Goal: Information Seeking & Learning: Learn about a topic

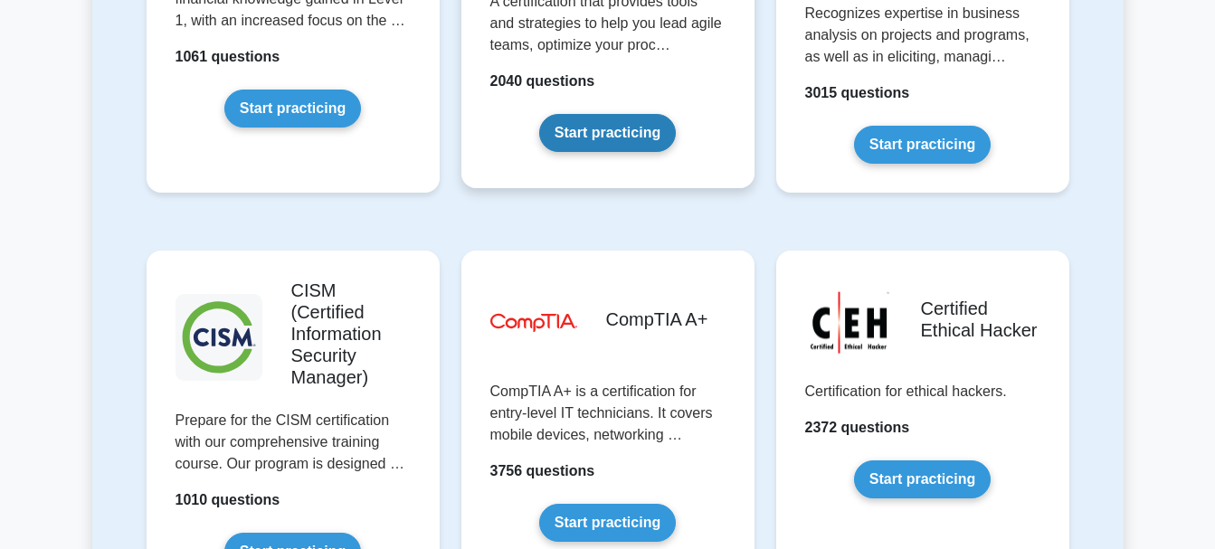
scroll to position [2713, 0]
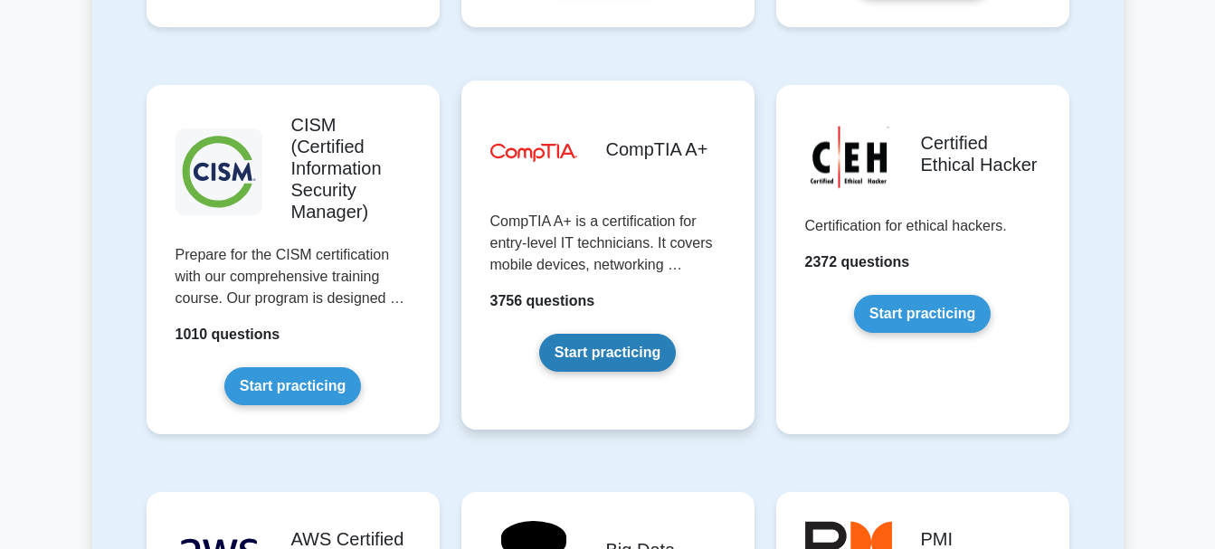
click at [601, 334] on link "Start practicing" at bounding box center [607, 353] width 137 height 38
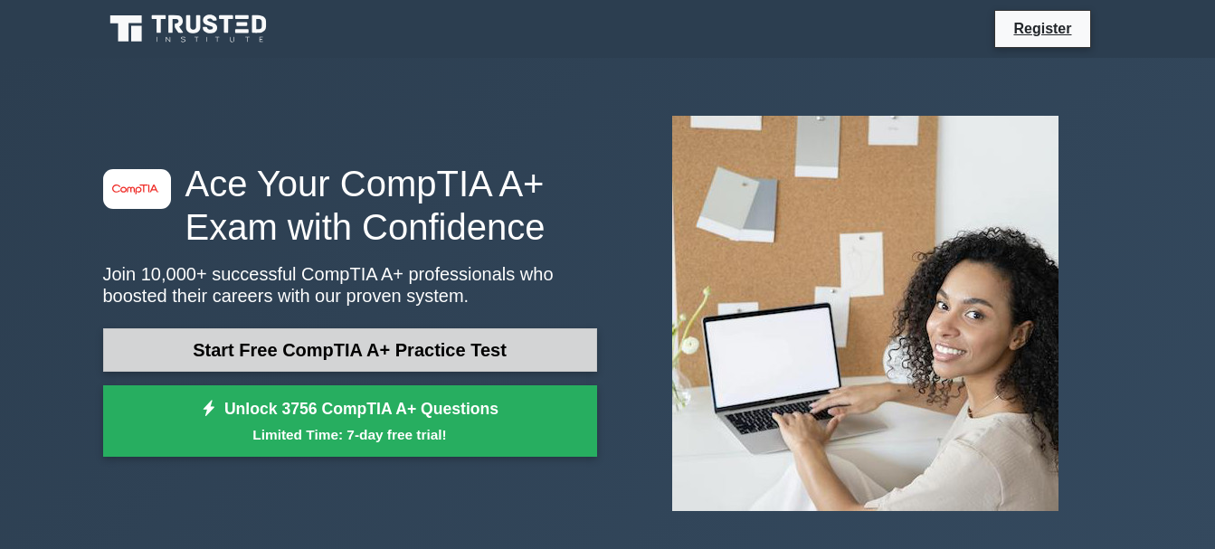
click at [470, 354] on link "Start Free CompTIA A+ Practice Test" at bounding box center [350, 349] width 494 height 43
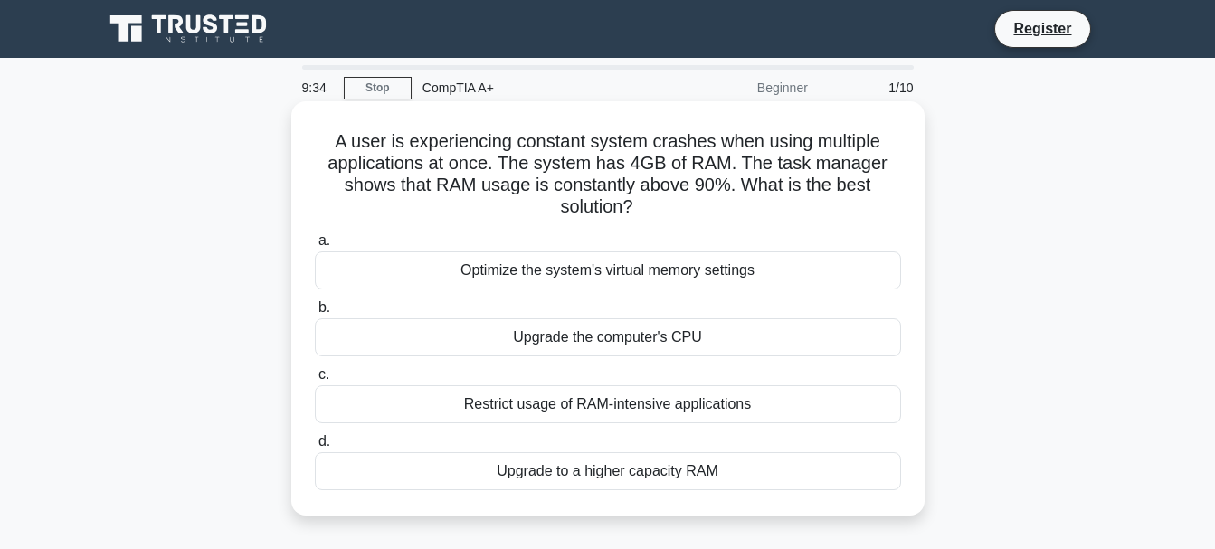
click at [605, 402] on div "Restrict usage of RAM-intensive applications" at bounding box center [608, 404] width 586 height 38
click at [315, 381] on input "c. Restrict usage of RAM-intensive applications" at bounding box center [315, 375] width 0 height 12
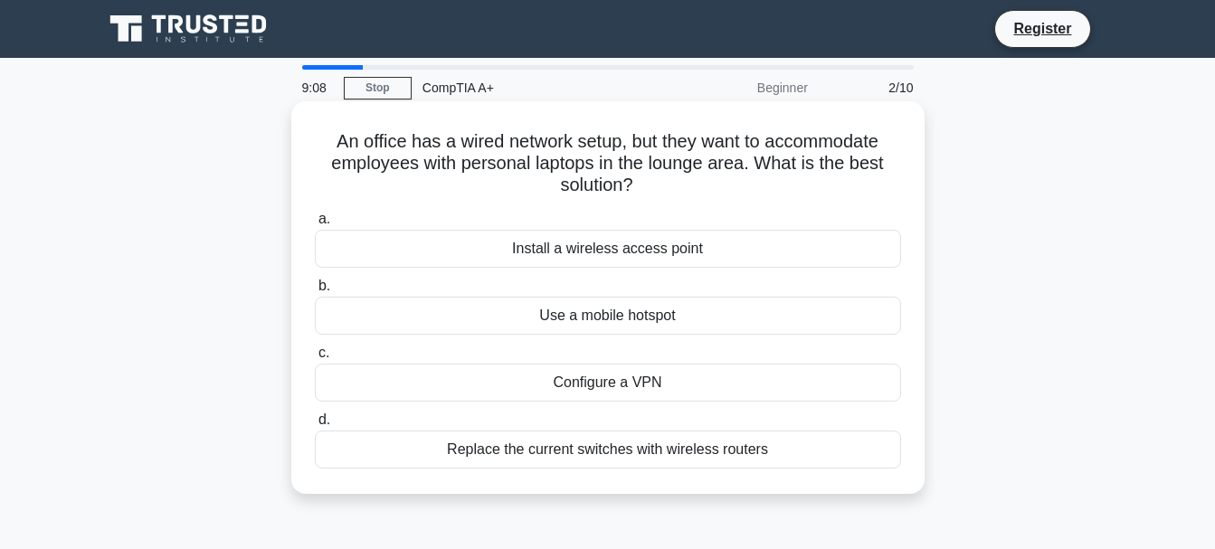
click at [598, 447] on div "Replace the current switches with wireless routers" at bounding box center [608, 450] width 586 height 38
click at [315, 426] on input "d. Replace the current switches with wireless routers" at bounding box center [315, 420] width 0 height 12
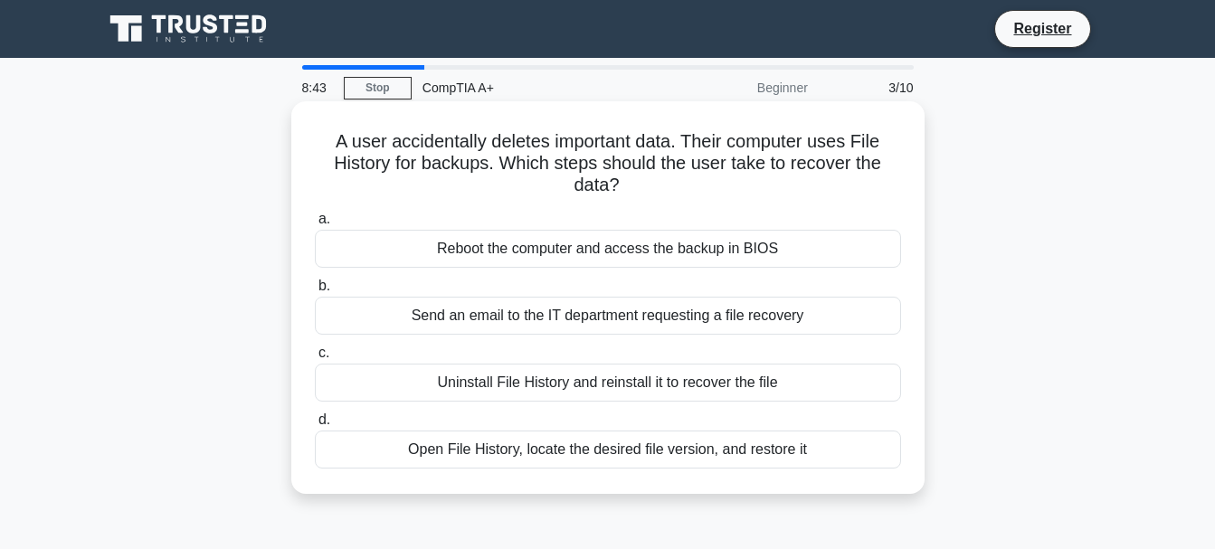
click at [572, 455] on div "Open File History, locate the desired file version, and restore it" at bounding box center [608, 450] width 586 height 38
click at [315, 426] on input "d. Open File History, locate the desired file version, and restore it" at bounding box center [315, 420] width 0 height 12
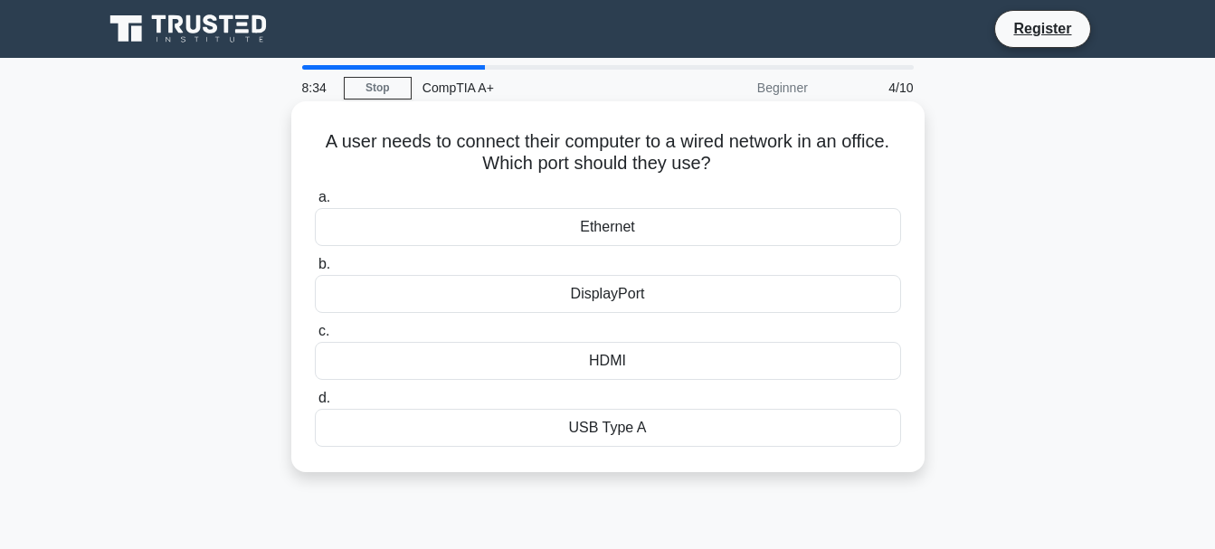
click at [631, 226] on div "Ethernet" at bounding box center [608, 227] width 586 height 38
click at [315, 203] on input "a. Ethernet" at bounding box center [315, 198] width 0 height 12
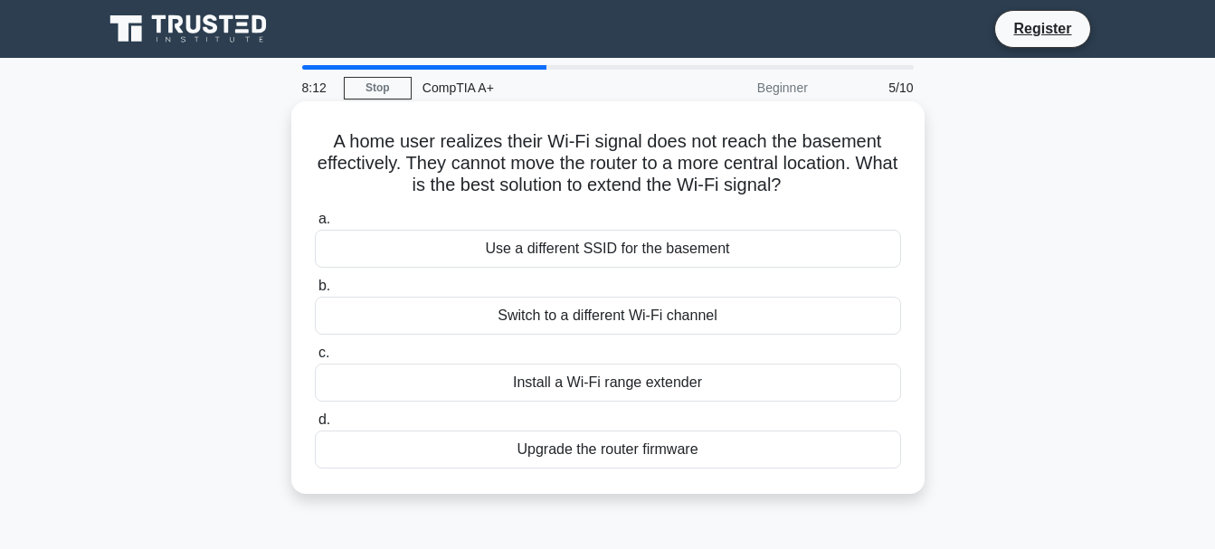
click at [566, 375] on div "Install a Wi-Fi range extender" at bounding box center [608, 383] width 586 height 38
click at [315, 359] on input "c. Install a Wi-Fi range extender" at bounding box center [315, 353] width 0 height 12
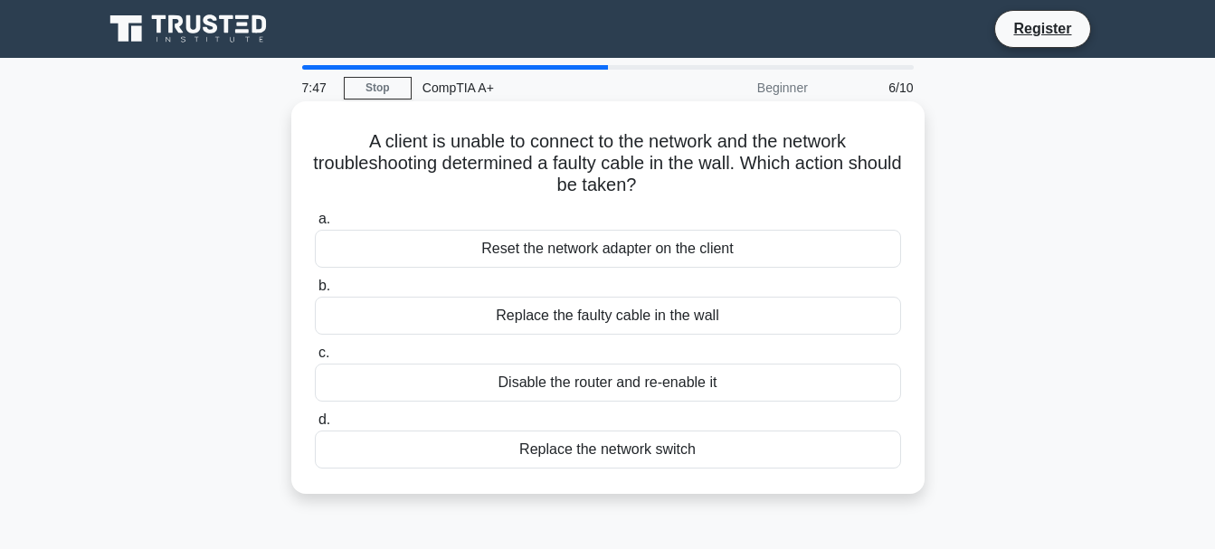
click at [591, 315] on div "Replace the faulty cable in the wall" at bounding box center [608, 316] width 586 height 38
click at [315, 292] on input "b. Replace the faulty cable in the wall" at bounding box center [315, 286] width 0 height 12
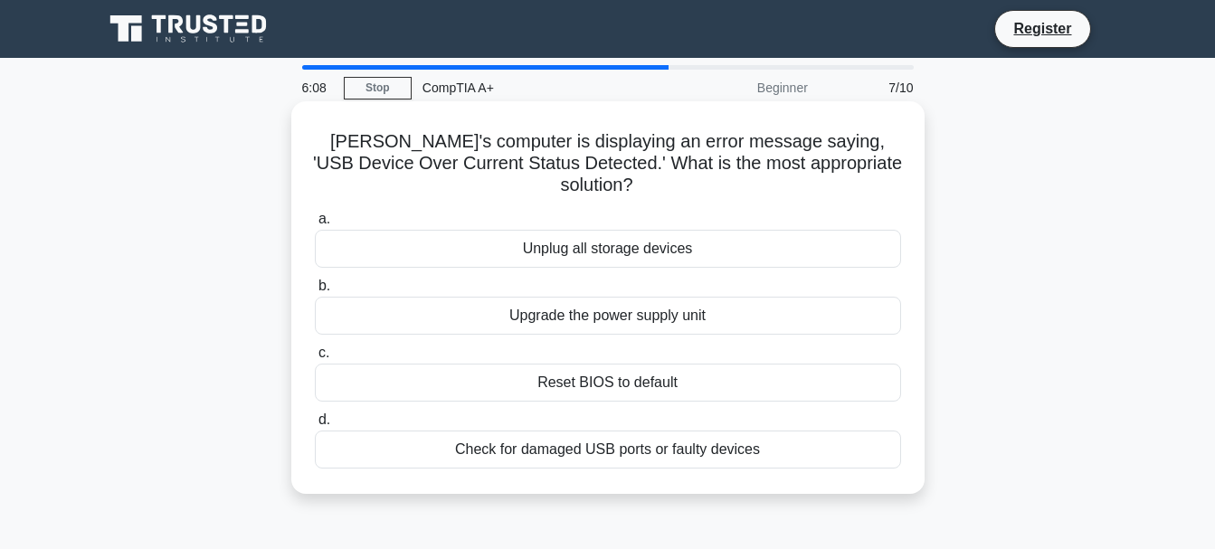
click at [657, 433] on div "Check for damaged USB ports or faulty devices" at bounding box center [608, 450] width 586 height 38
click at [315, 426] on input "d. Check for damaged USB ports or faulty devices" at bounding box center [315, 420] width 0 height 12
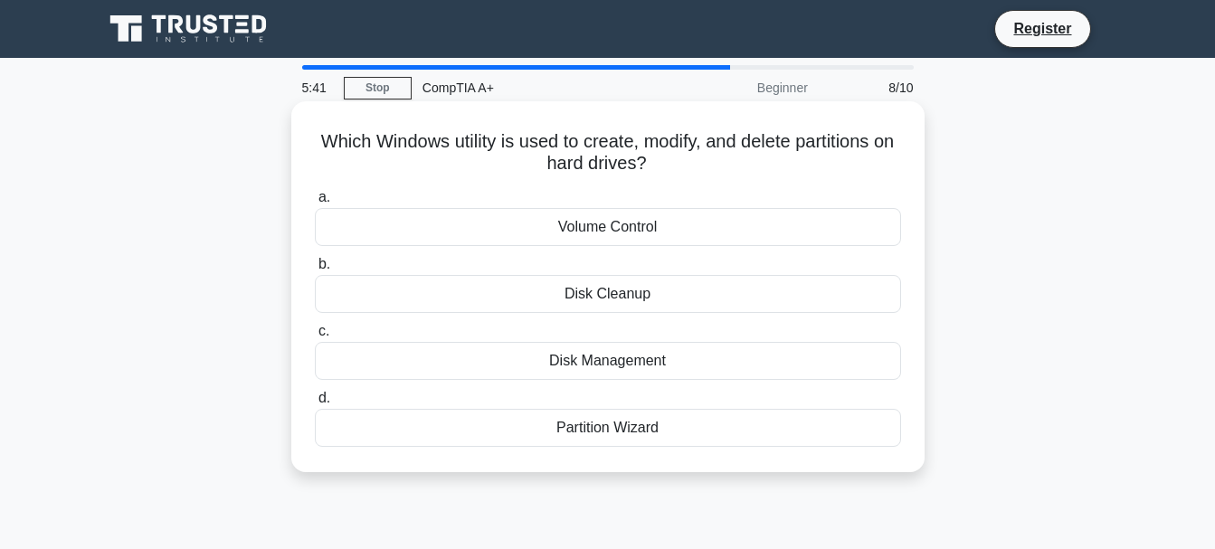
click at [641, 356] on div "Disk Management" at bounding box center [608, 361] width 586 height 38
click at [315, 337] on input "c. Disk Management" at bounding box center [315, 332] width 0 height 12
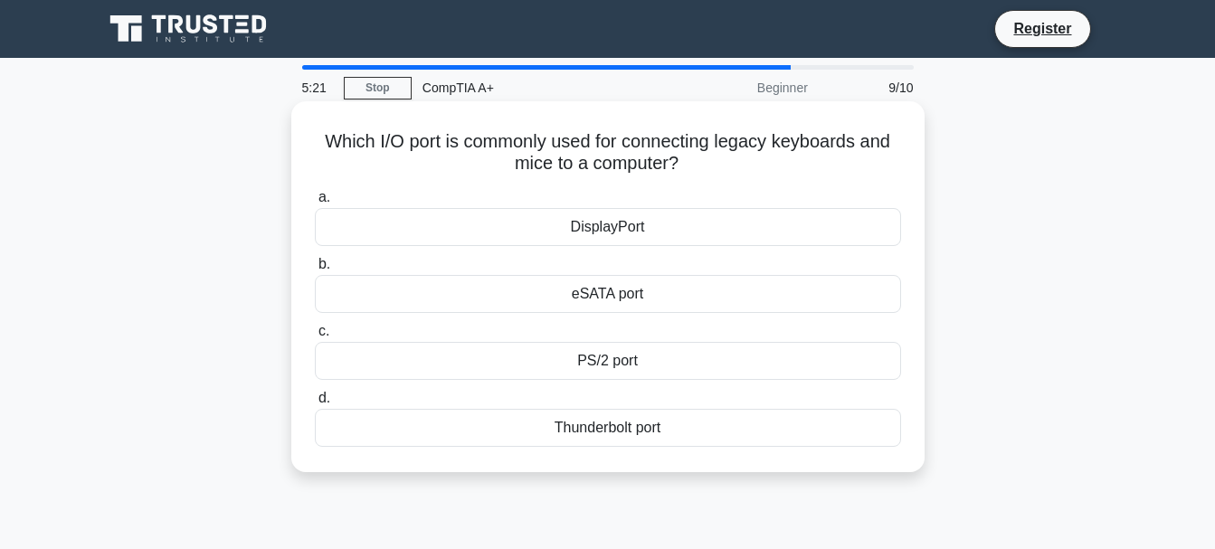
click at [616, 361] on div "PS/2 port" at bounding box center [608, 361] width 586 height 38
click at [315, 337] on input "c. PS/2 port" at bounding box center [315, 332] width 0 height 12
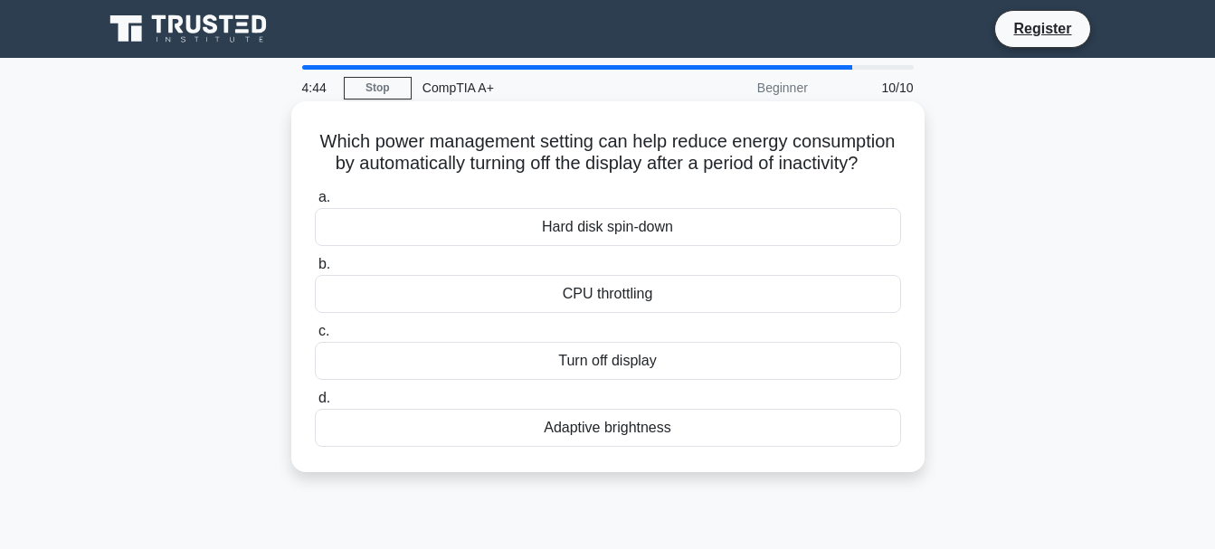
click at [653, 380] on div "Turn off display" at bounding box center [608, 361] width 586 height 38
click at [315, 337] on input "c. Turn off display" at bounding box center [315, 332] width 0 height 12
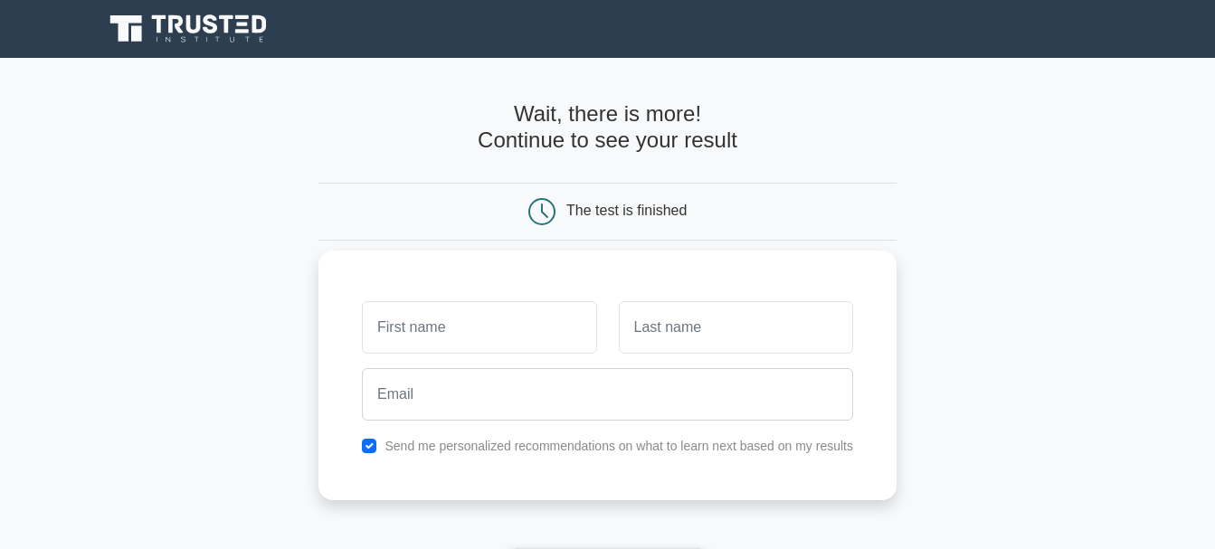
click at [554, 321] on input "text" at bounding box center [479, 327] width 234 height 52
type input "George"
click at [696, 330] on input "text" at bounding box center [736, 327] width 234 height 52
type input "Fortune"
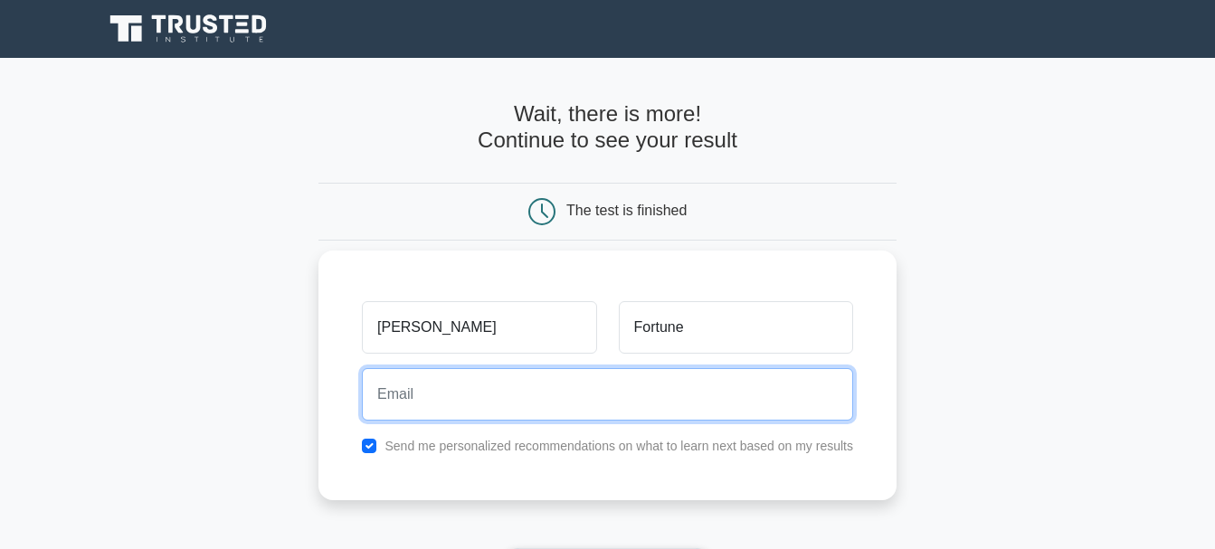
click at [683, 399] on input "email" at bounding box center [607, 394] width 491 height 52
type input "[PERSON_NAME][EMAIL_ADDRESS][DOMAIN_NAME]"
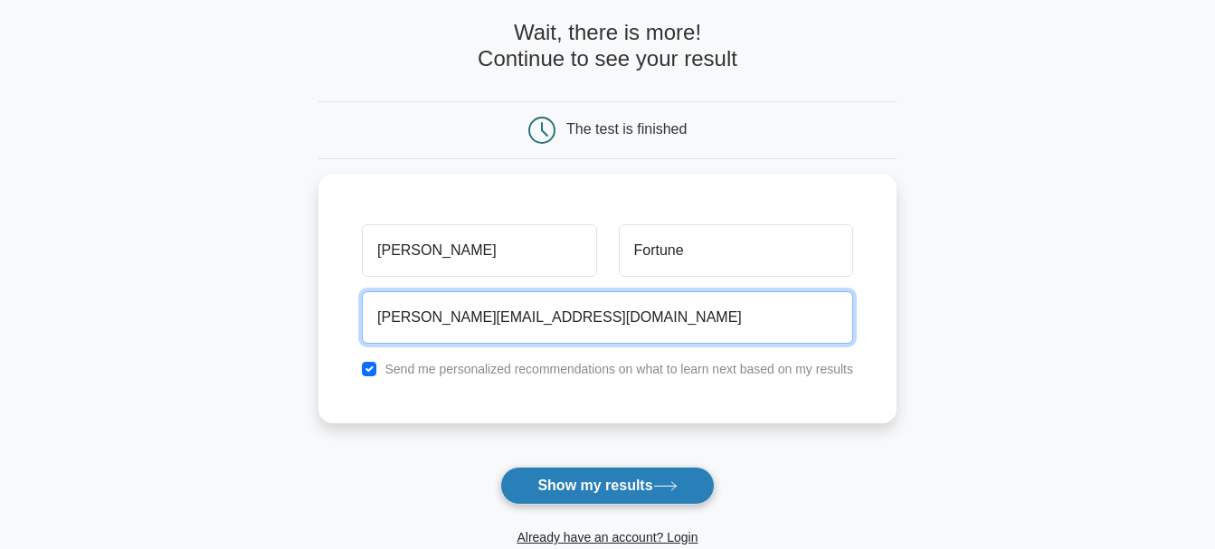
scroll to position [181, 0]
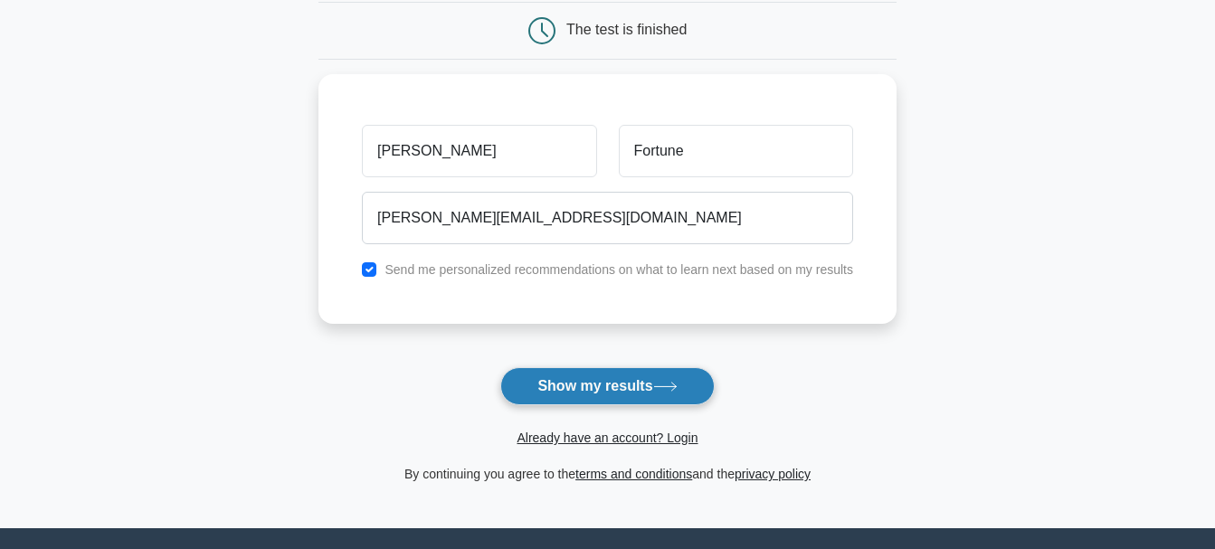
click at [609, 395] on button "Show my results" at bounding box center [606, 386] width 213 height 38
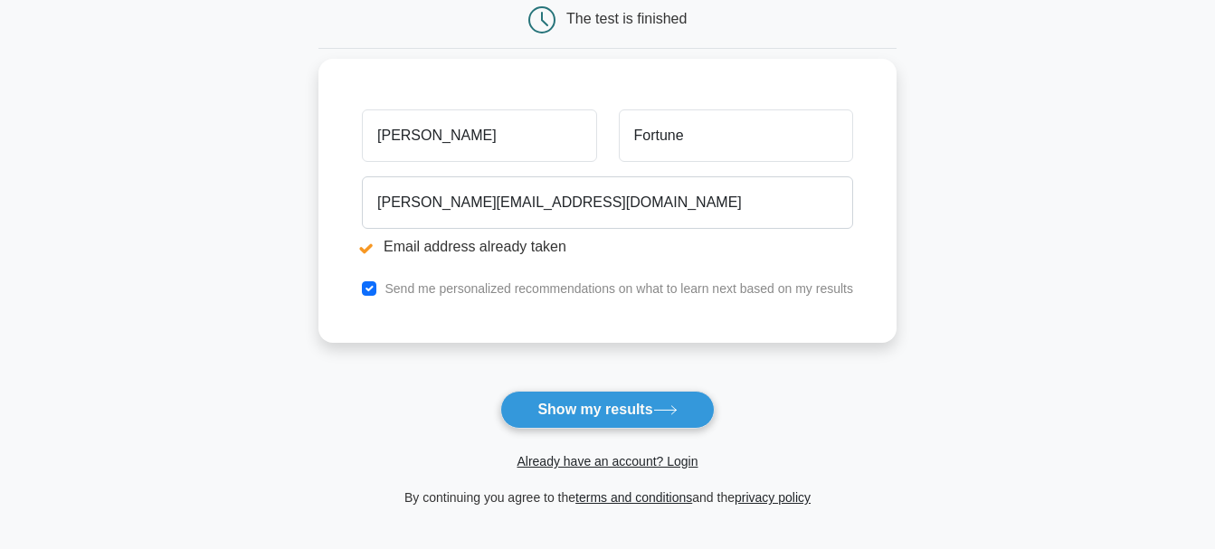
scroll to position [362, 0]
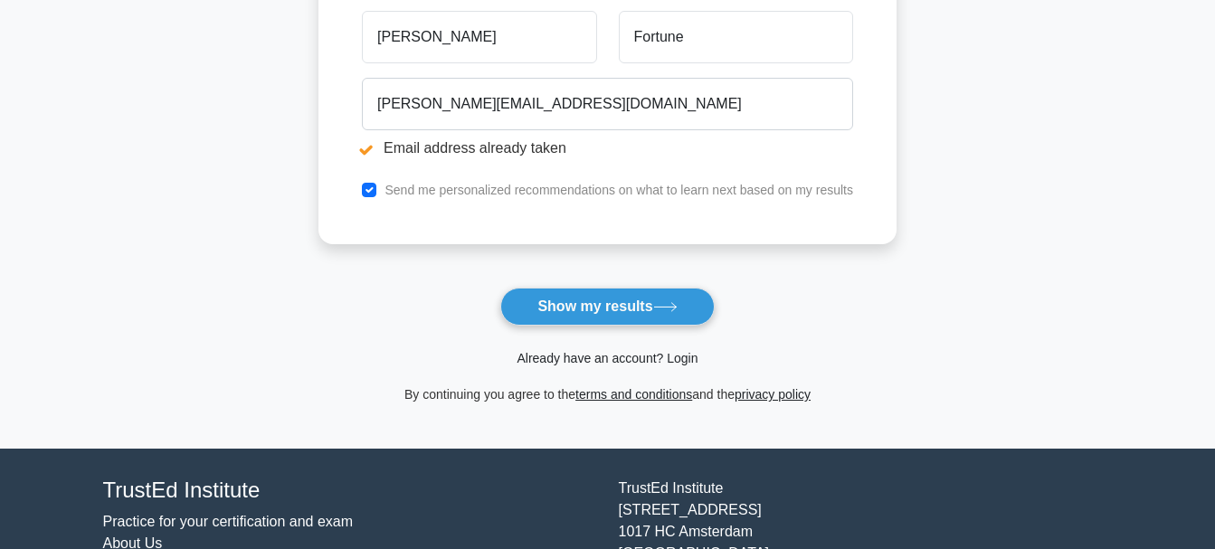
click at [619, 355] on link "Already have an account? Login" at bounding box center [606, 358] width 181 height 14
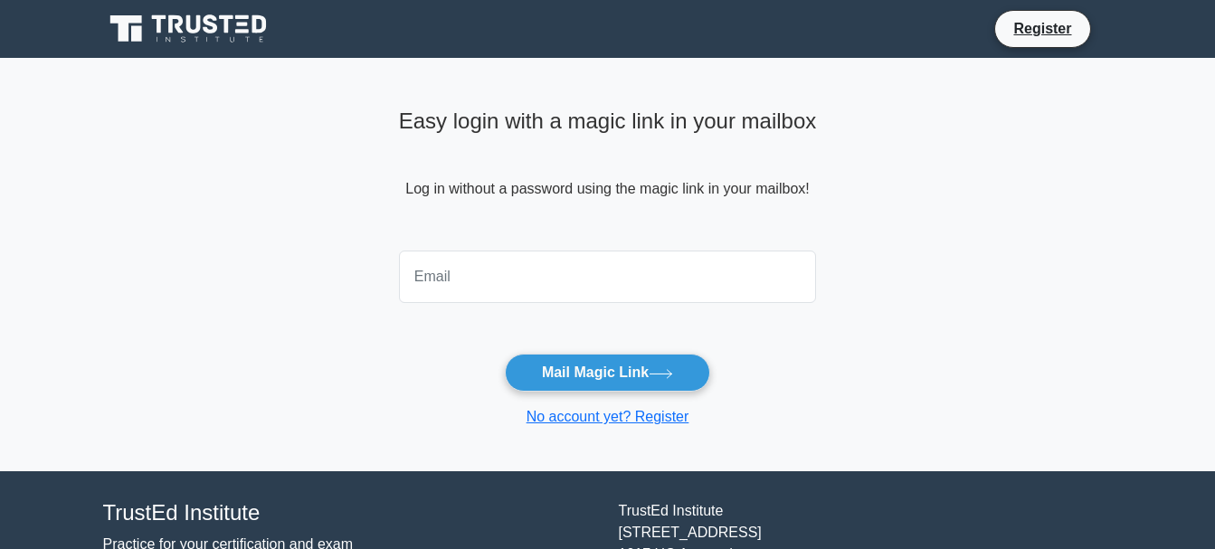
click at [582, 294] on input "email" at bounding box center [608, 277] width 418 height 52
type input "[PERSON_NAME][EMAIL_ADDRESS][DOMAIN_NAME]"
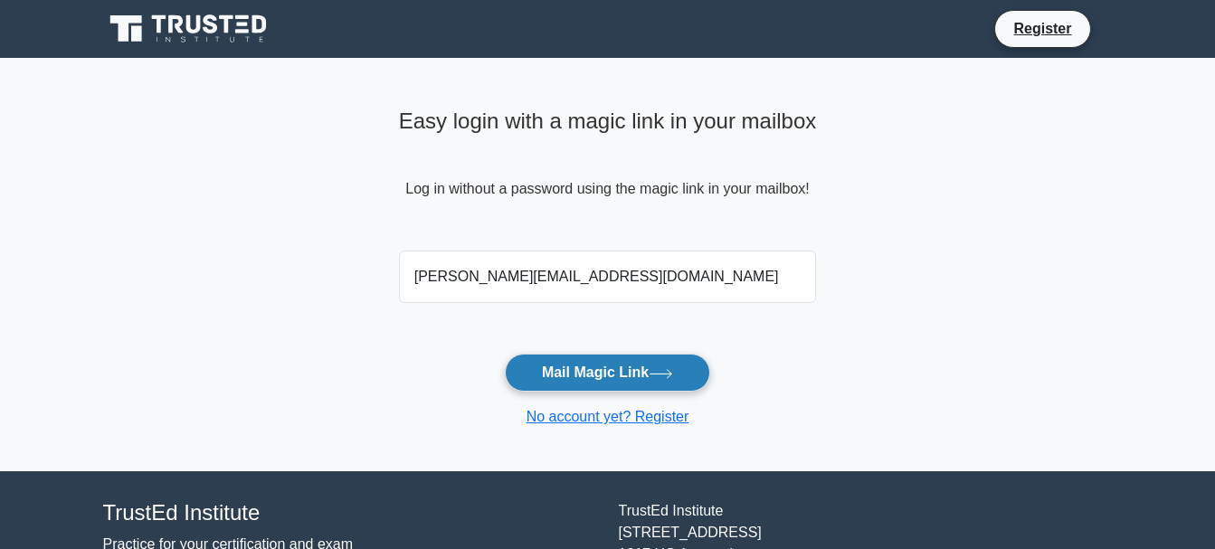
click at [594, 371] on button "Mail Magic Link" at bounding box center [607, 373] width 205 height 38
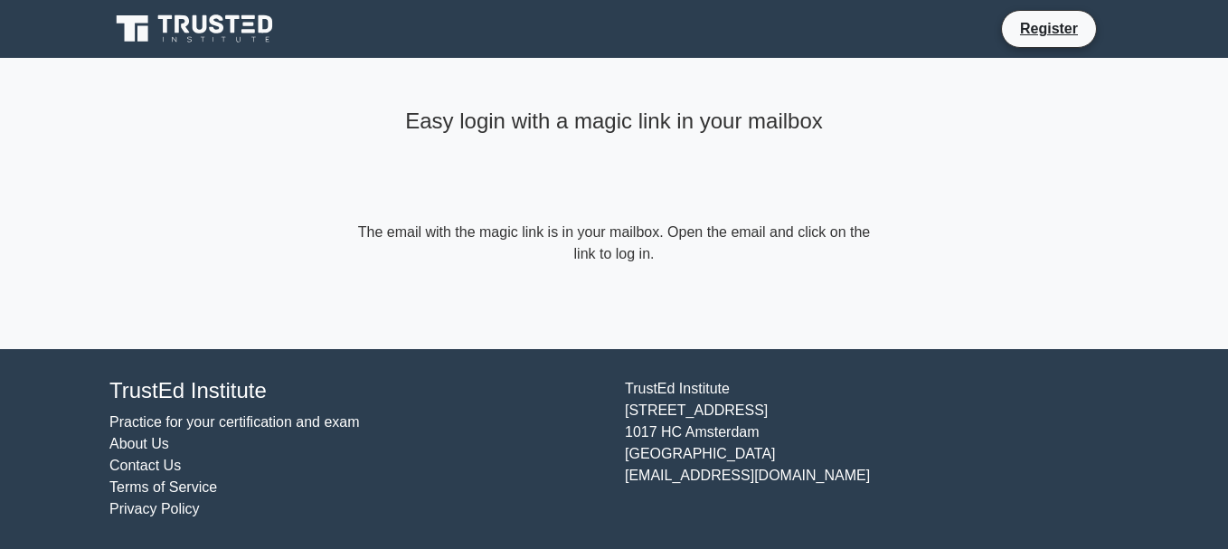
click at [215, 21] on icon at bounding box center [217, 23] width 14 height 19
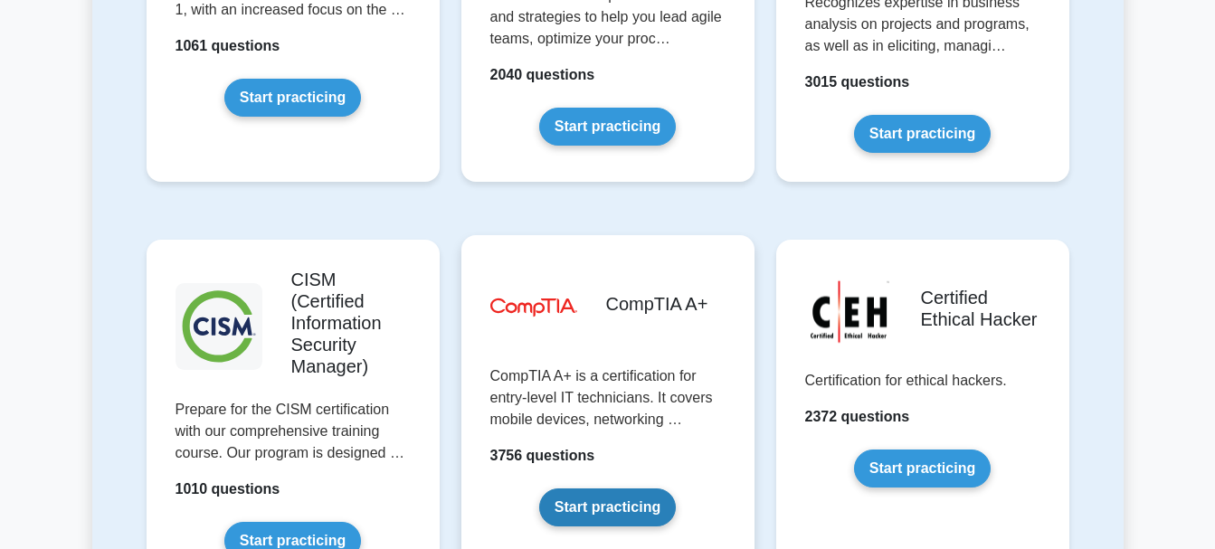
scroll to position [2804, 0]
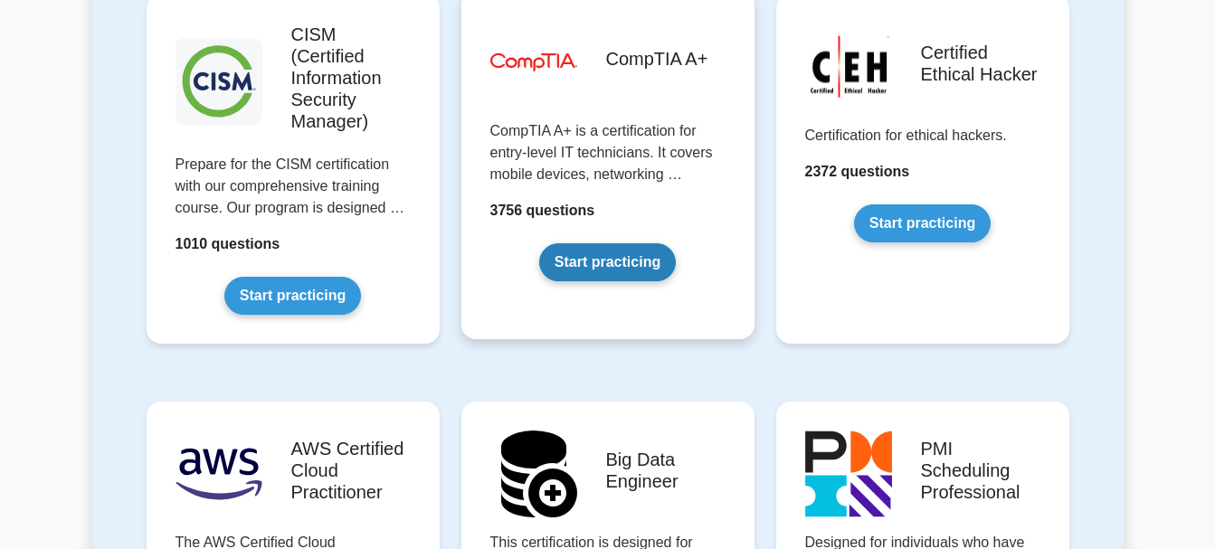
click at [613, 243] on link "Start practicing" at bounding box center [607, 262] width 137 height 38
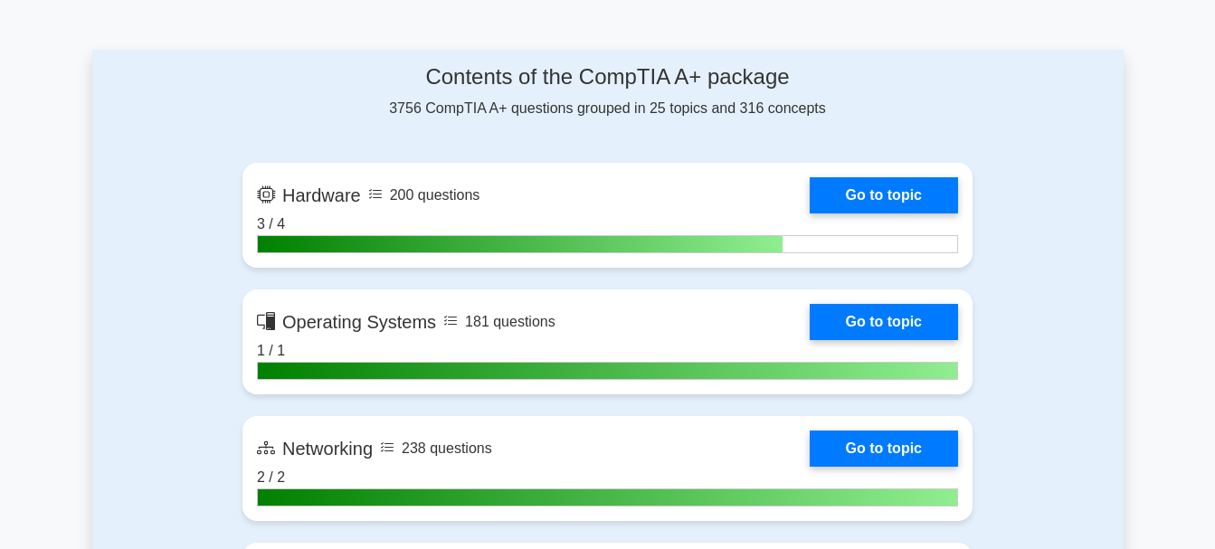
scroll to position [908, 0]
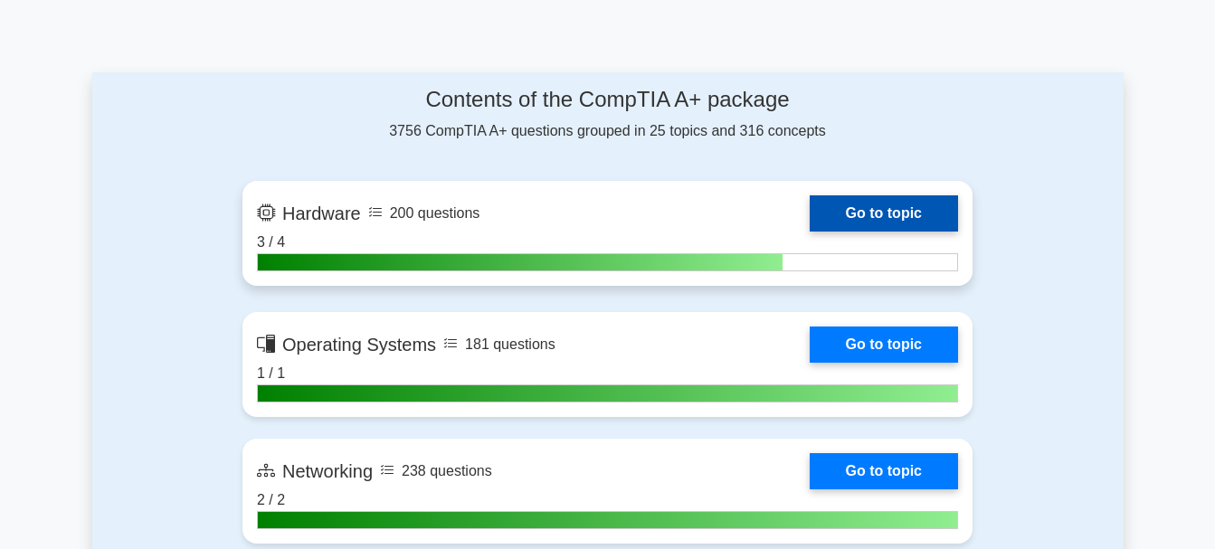
click at [883, 222] on link "Go to topic" at bounding box center [883, 213] width 148 height 36
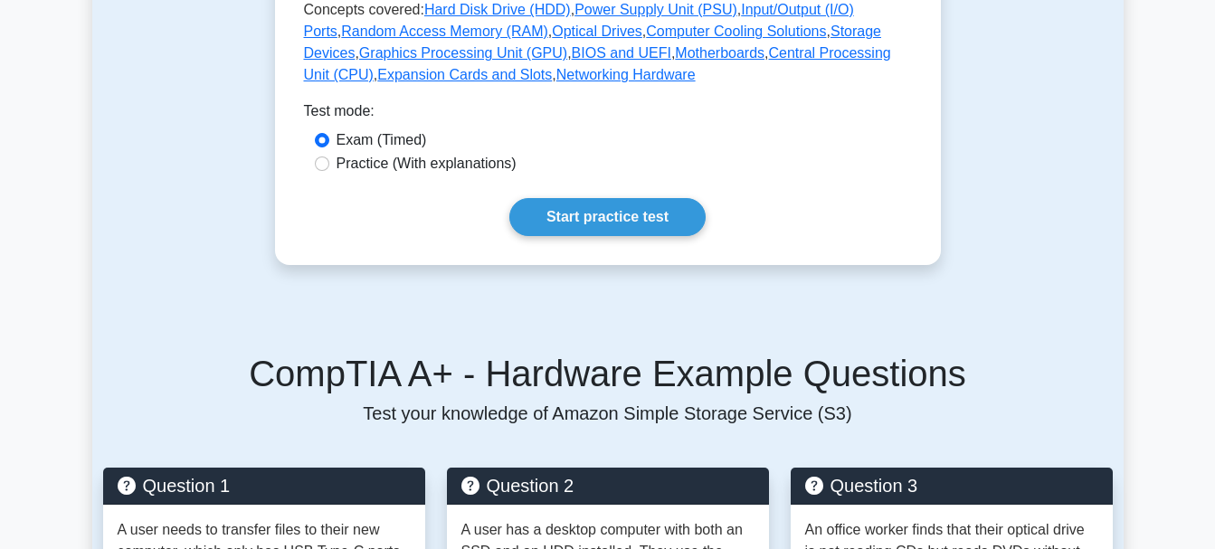
scroll to position [875, 0]
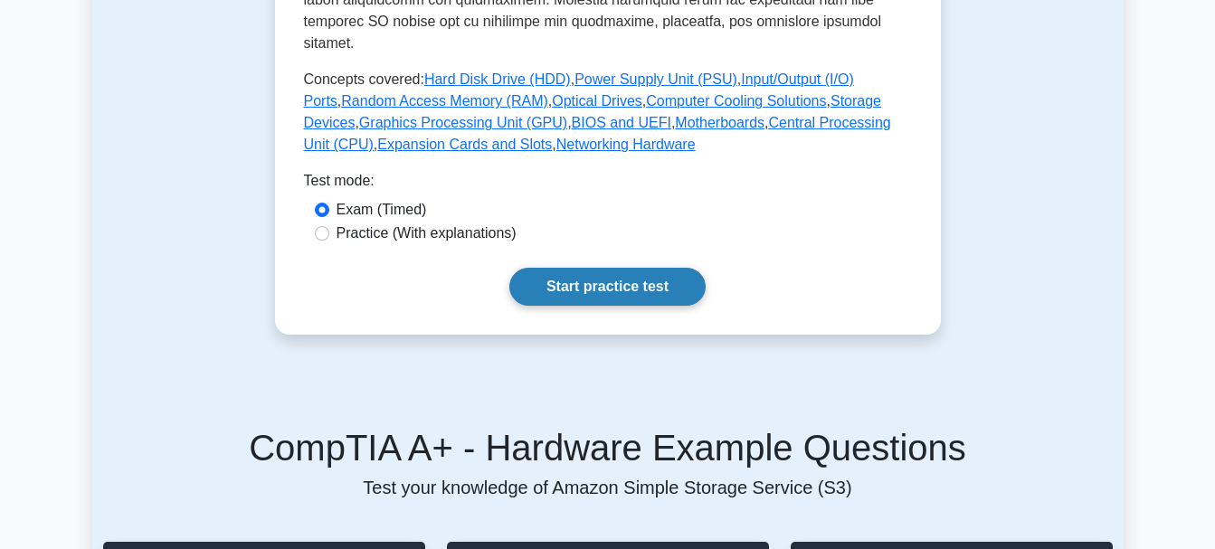
click at [620, 278] on link "Start practice test" at bounding box center [607, 287] width 196 height 38
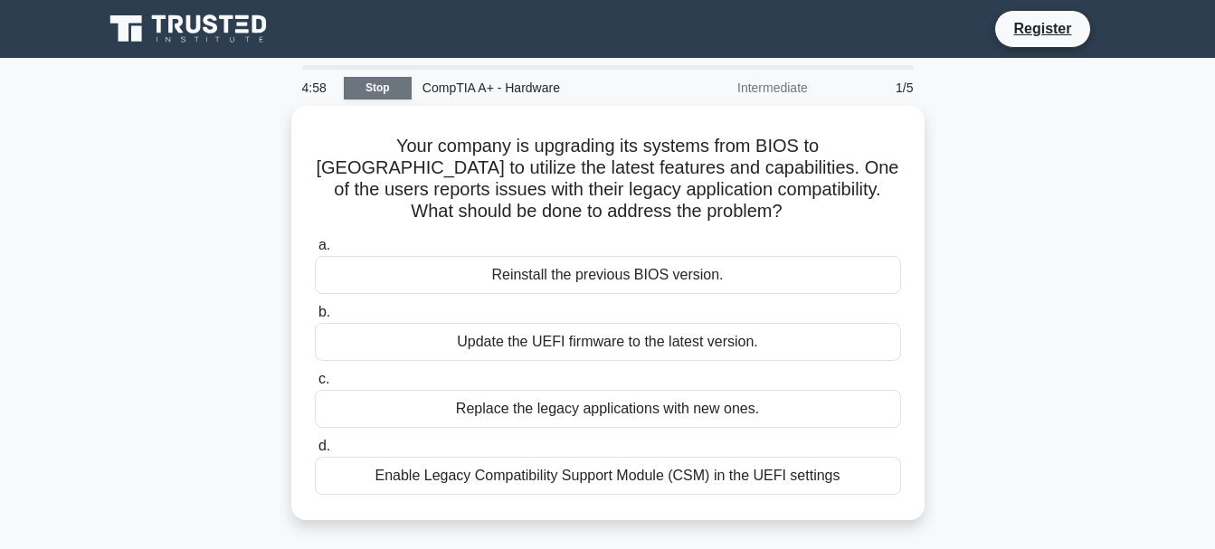
click at [397, 93] on link "Stop" at bounding box center [378, 88] width 68 height 23
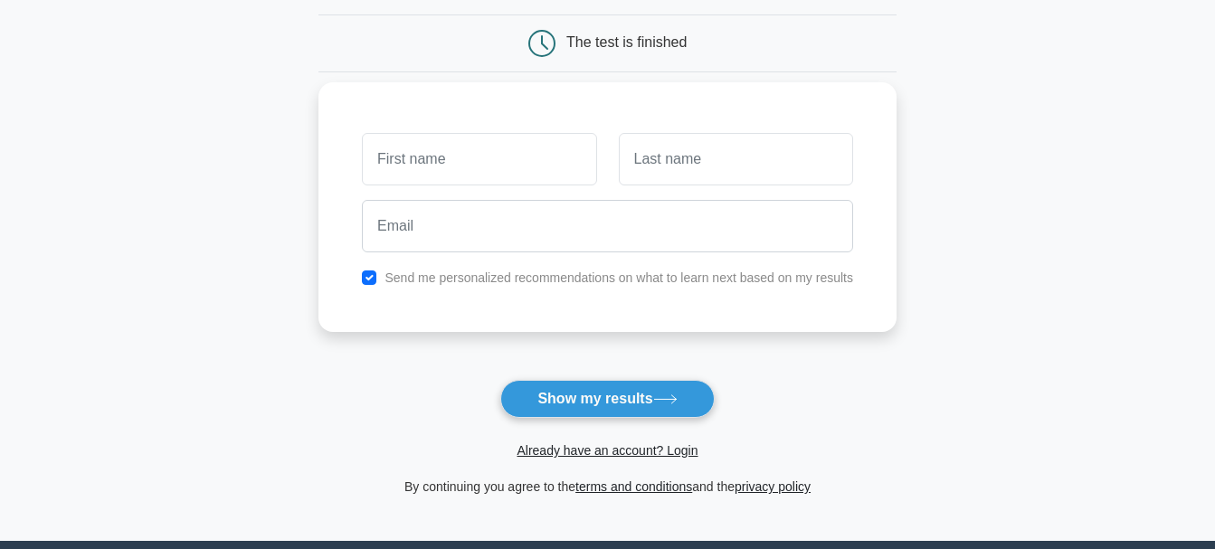
scroll to position [181, 0]
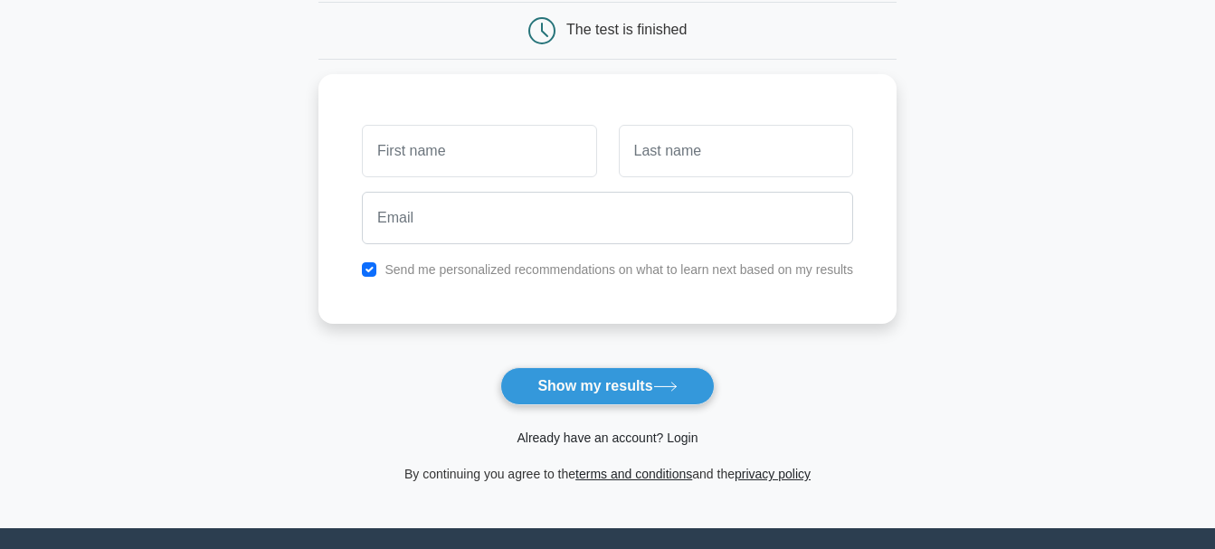
click at [636, 440] on link "Already have an account? Login" at bounding box center [606, 438] width 181 height 14
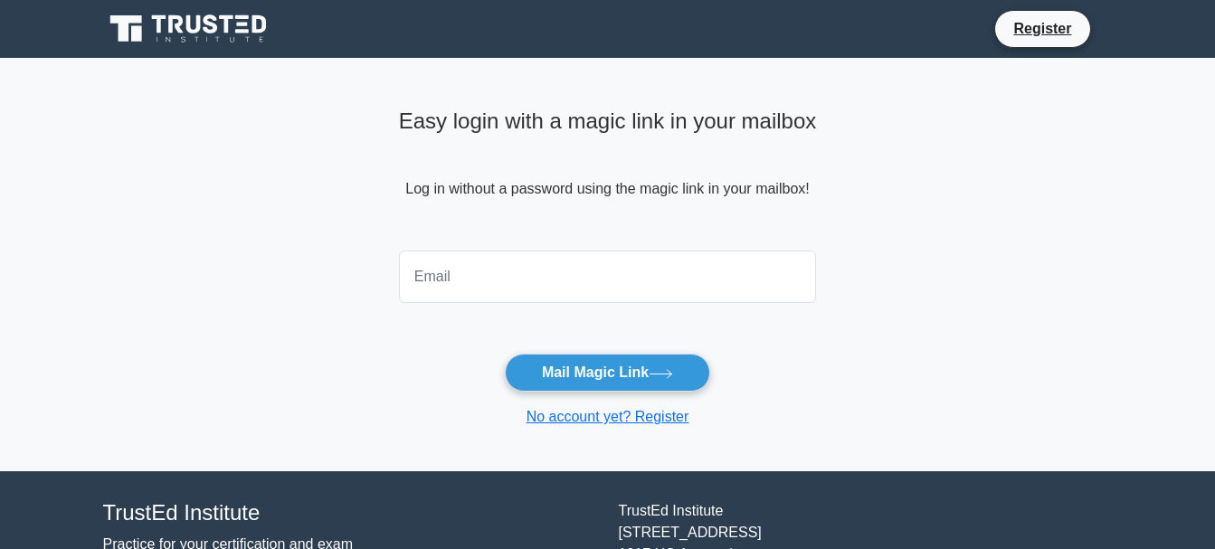
click at [595, 278] on input "email" at bounding box center [608, 277] width 418 height 52
type input "[PERSON_NAME][EMAIL_ADDRESS][DOMAIN_NAME]"
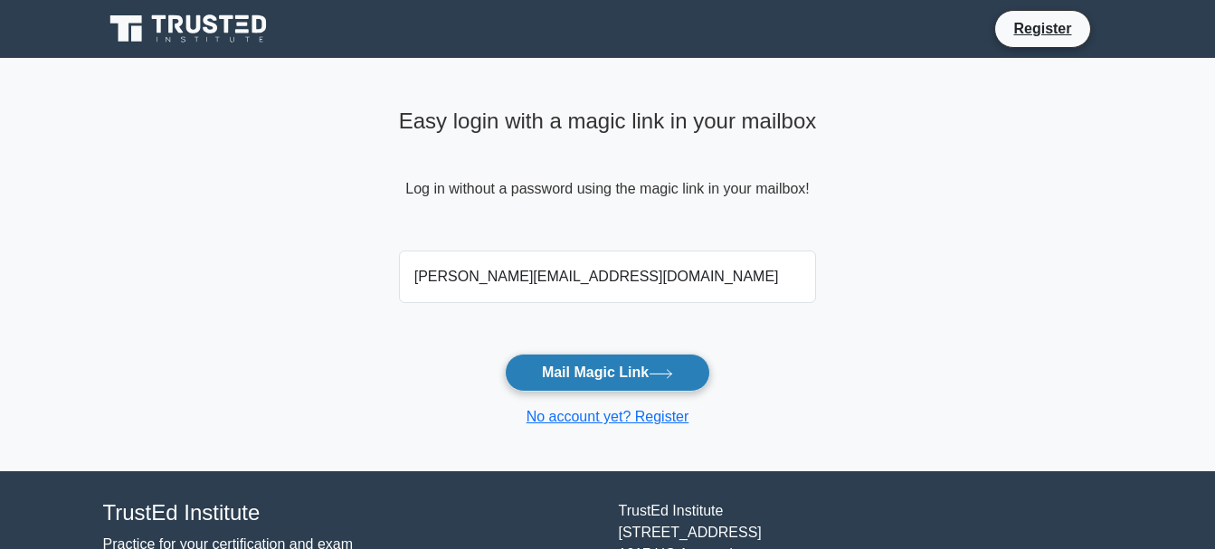
click at [620, 378] on button "Mail Magic Link" at bounding box center [607, 373] width 205 height 38
click at [621, 366] on button "Mail Magic Link" at bounding box center [607, 373] width 205 height 38
click at [591, 418] on link "No account yet? Register" at bounding box center [607, 416] width 163 height 15
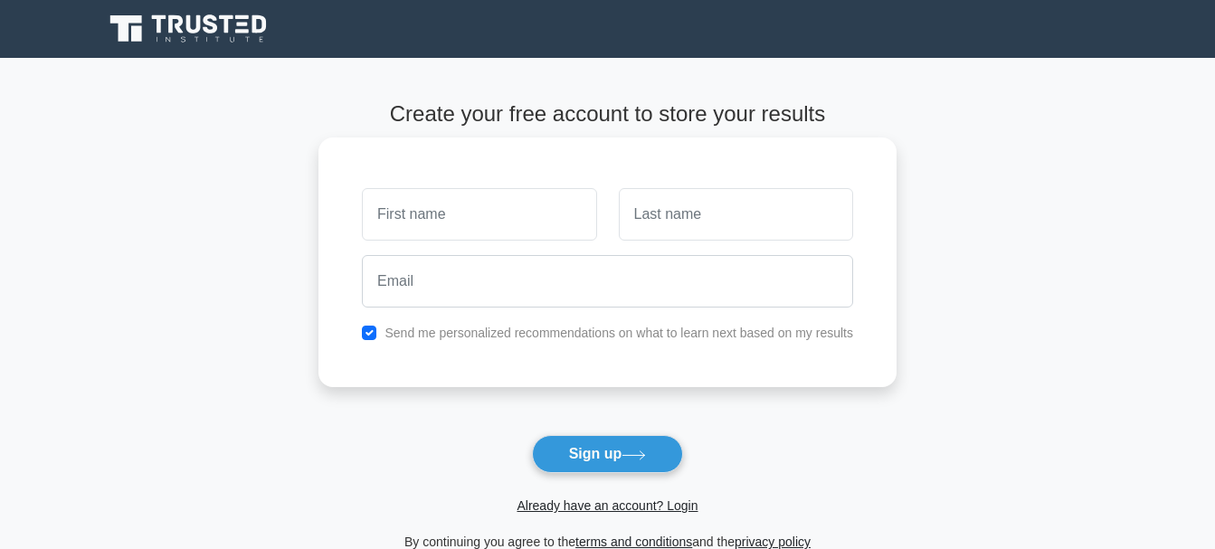
click at [444, 206] on input "text" at bounding box center [479, 214] width 234 height 52
type input "[PERSON_NAME]"
click at [654, 217] on input "text" at bounding box center [736, 214] width 234 height 52
type input "Fortune"
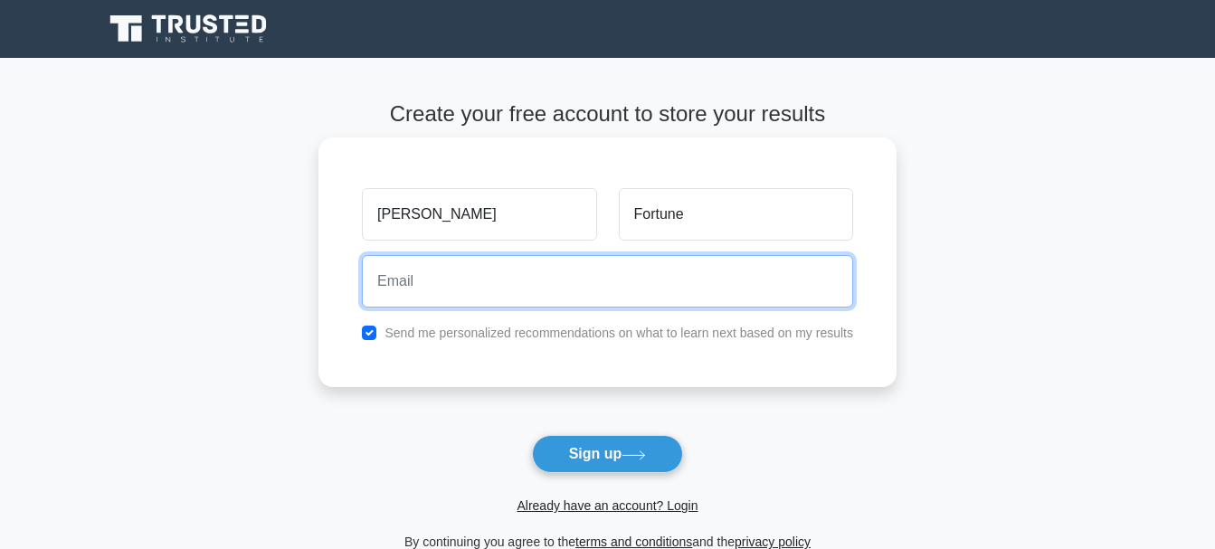
click at [623, 279] on input "email" at bounding box center [607, 281] width 491 height 52
type input "[PERSON_NAME][EMAIL_ADDRESS][DOMAIN_NAME]"
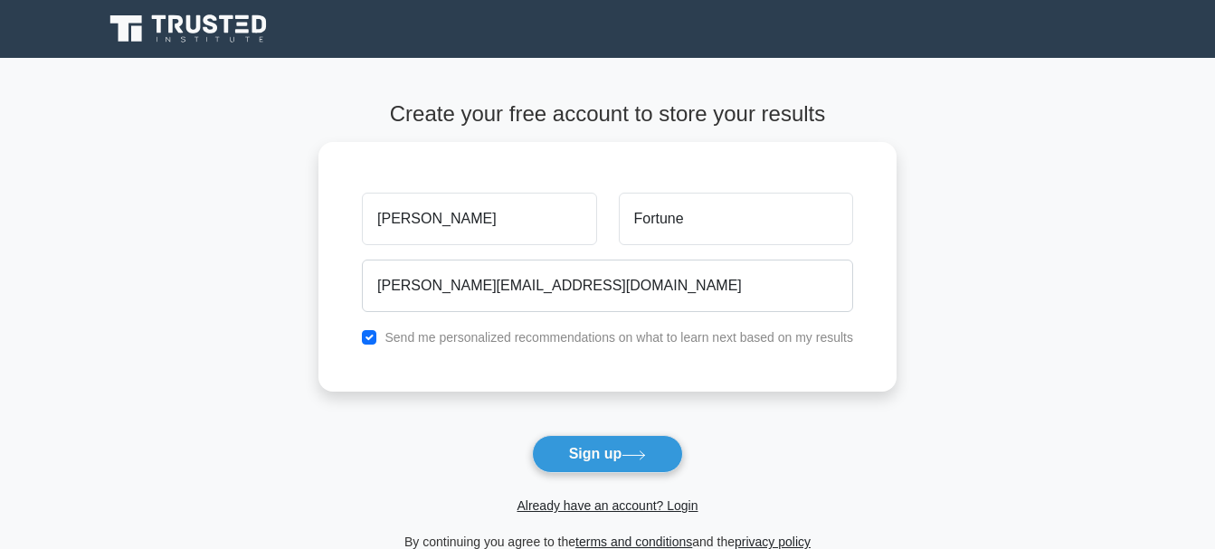
click at [572, 455] on button "Sign up" at bounding box center [608, 454] width 152 height 38
